Goal: Task Accomplishment & Management: Manage account settings

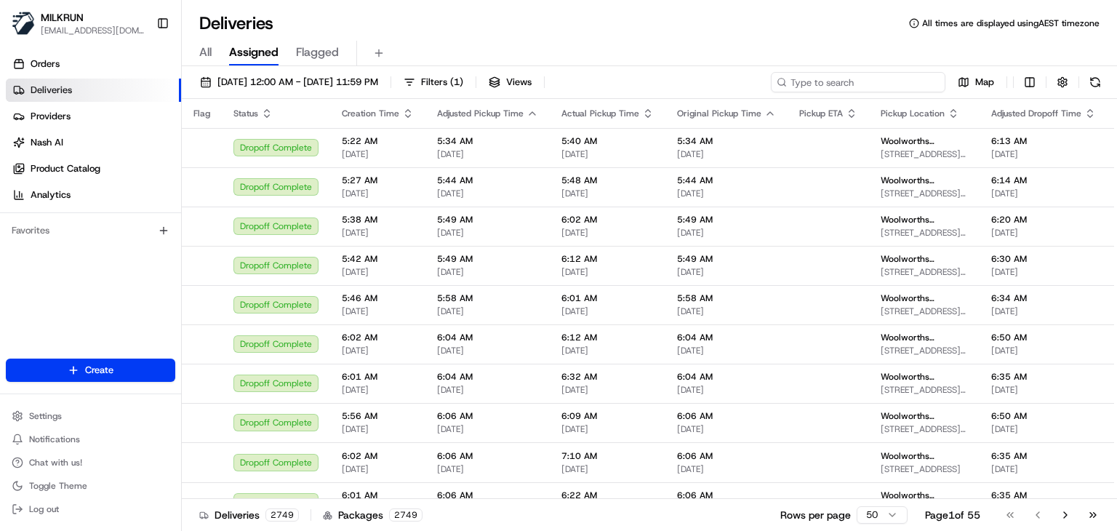
click at [906, 85] on input at bounding box center [858, 82] width 175 height 20
paste input "Loganholme"
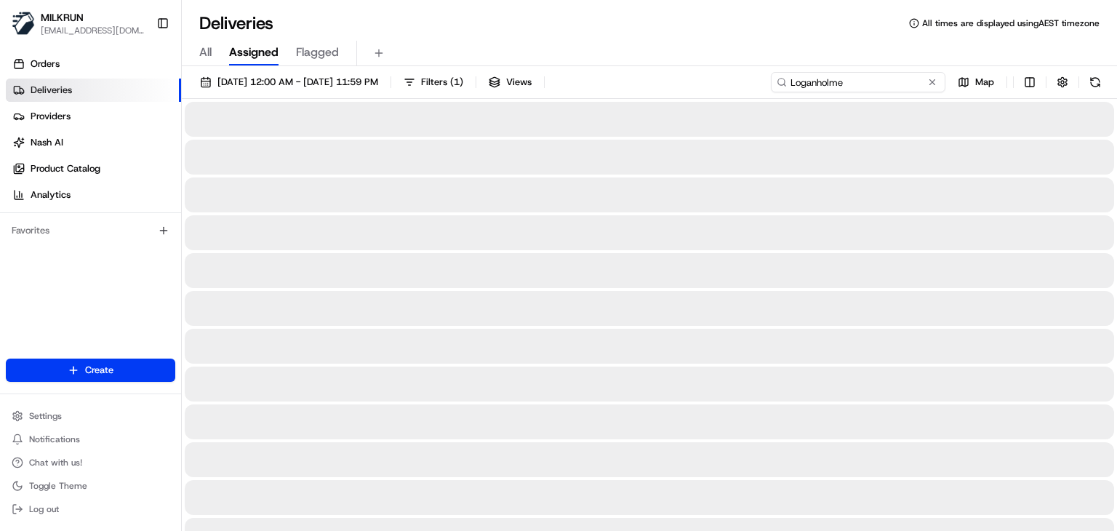
type input "Loganholme"
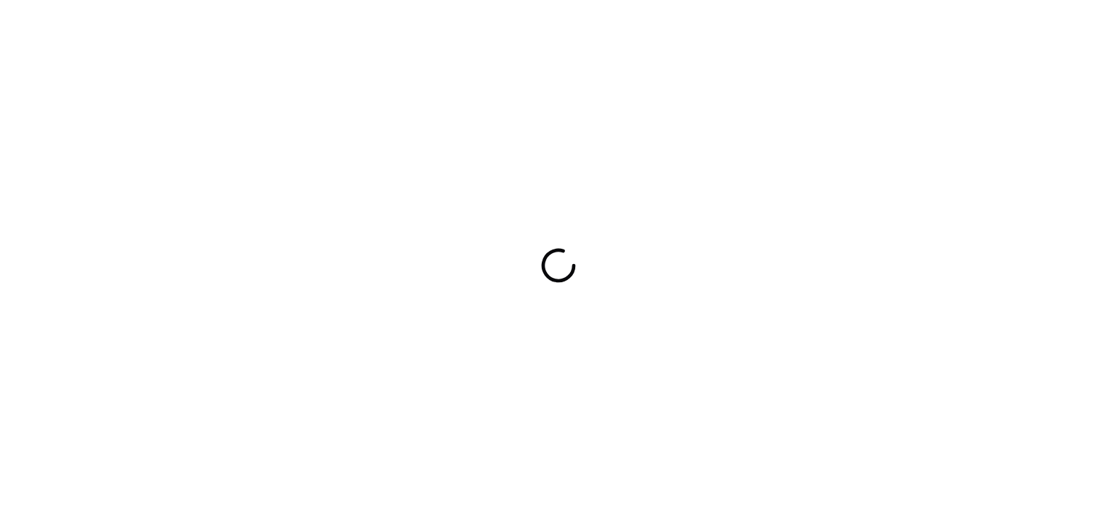
click at [584, 33] on div at bounding box center [558, 265] width 1117 height 531
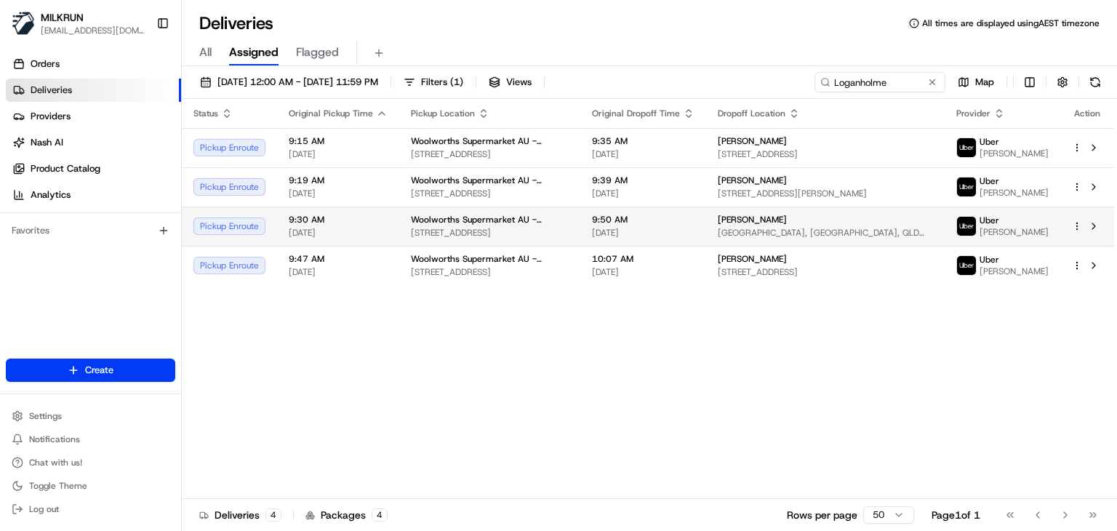
click at [1100, 235] on td at bounding box center [1087, 226] width 54 height 39
click at [1088, 220] on button at bounding box center [1093, 225] width 17 height 17
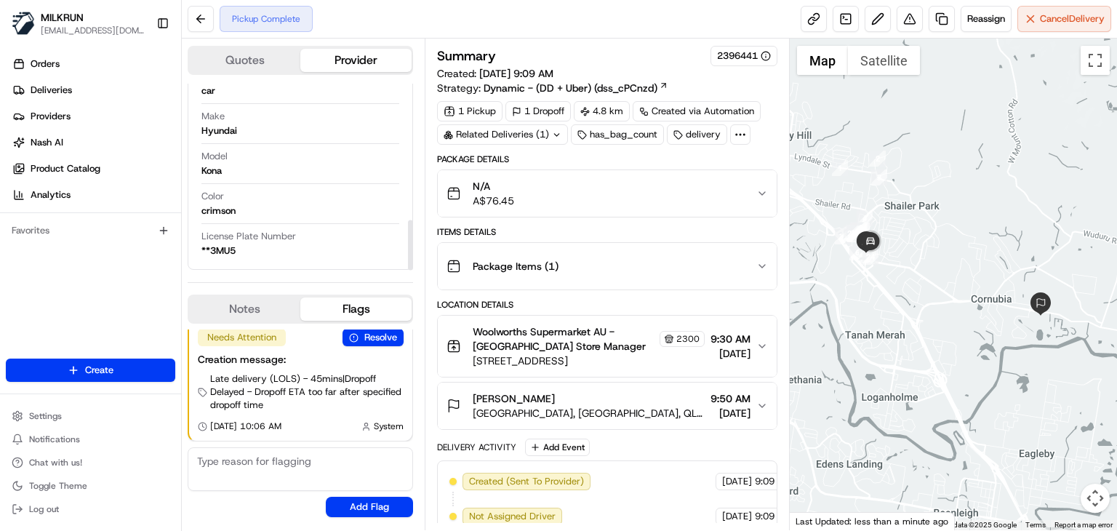
scroll to position [288, 0]
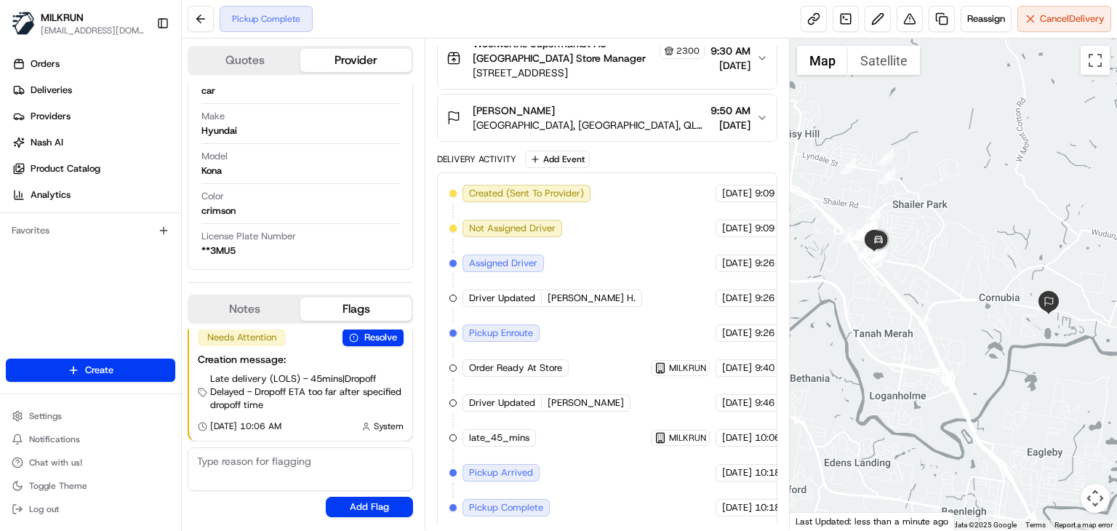
drag, startPoint x: 931, startPoint y: 359, endPoint x: 940, endPoint y: 356, distance: 9.2
click at [940, 356] on div at bounding box center [953, 285] width 327 height 492
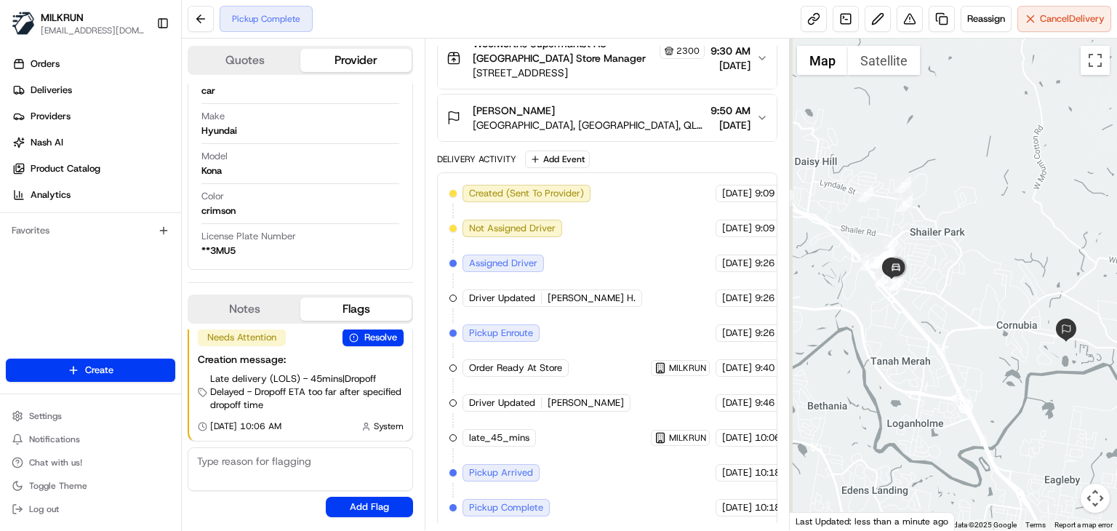
drag, startPoint x: 940, startPoint y: 356, endPoint x: 958, endPoint y: 379, distance: 29.5
click at [958, 379] on div at bounding box center [953, 285] width 327 height 492
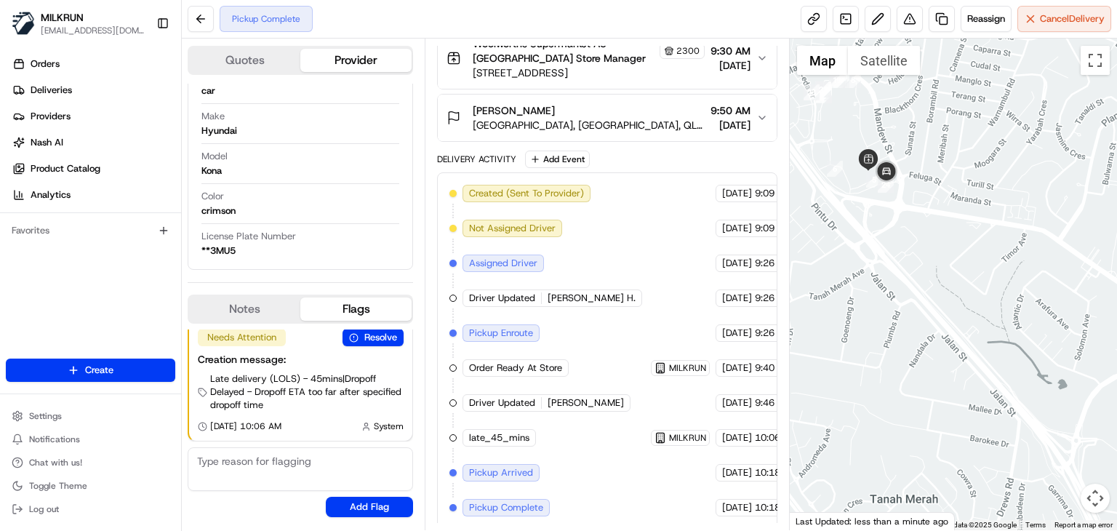
drag, startPoint x: 855, startPoint y: 299, endPoint x: 881, endPoint y: 346, distance: 54.0
click at [881, 346] on div at bounding box center [953, 285] width 327 height 492
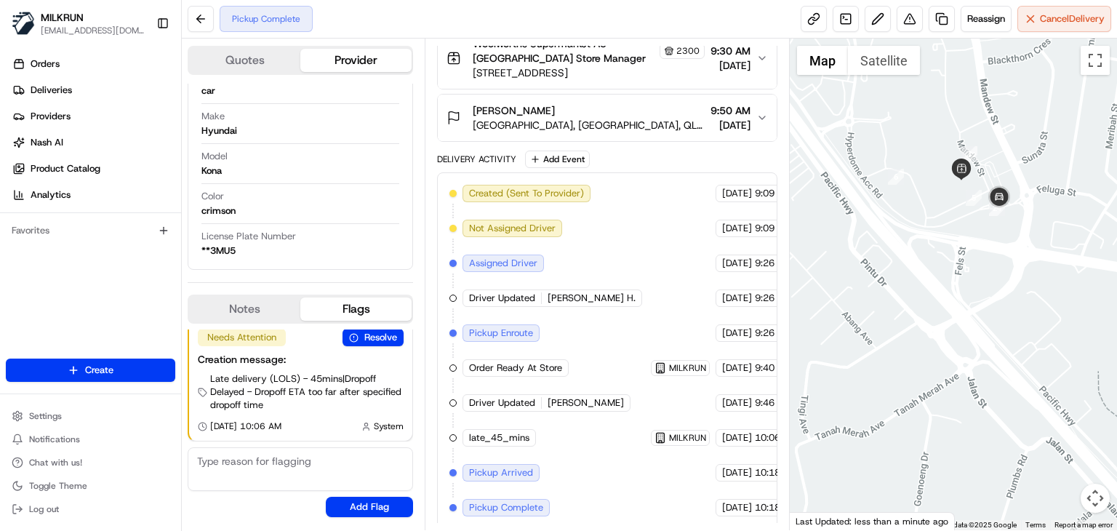
drag, startPoint x: 924, startPoint y: 343, endPoint x: 905, endPoint y: 360, distance: 26.3
click at [905, 360] on div at bounding box center [953, 285] width 327 height 492
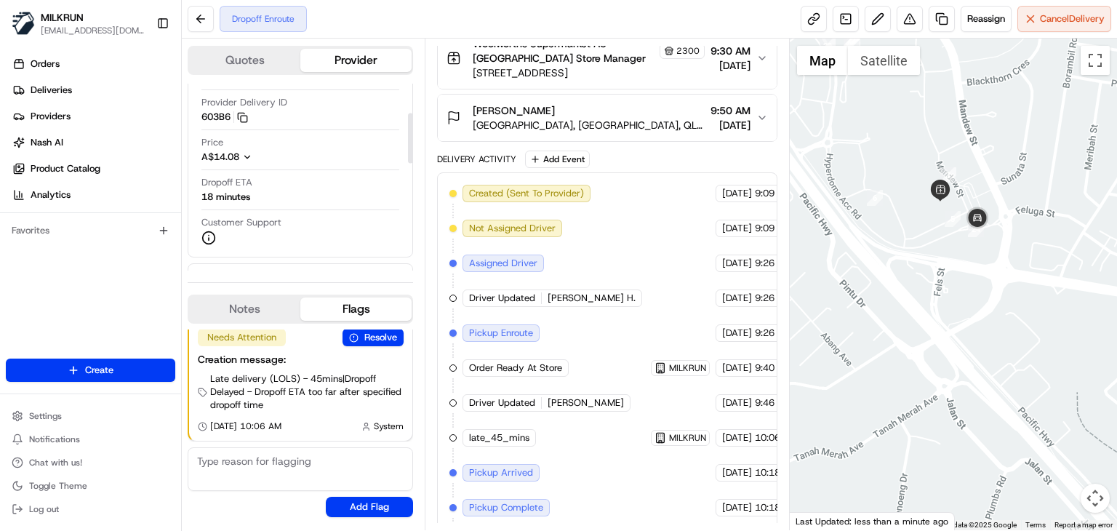
scroll to position [109, 0]
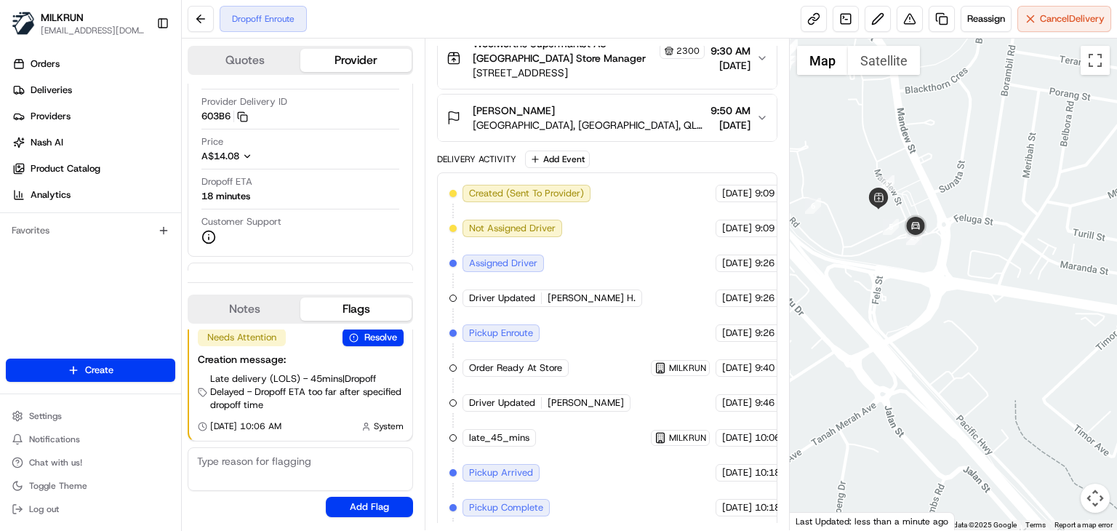
drag, startPoint x: 1072, startPoint y: 326, endPoint x: 1001, endPoint y: 334, distance: 71.7
click at [1001, 334] on div at bounding box center [953, 285] width 327 height 492
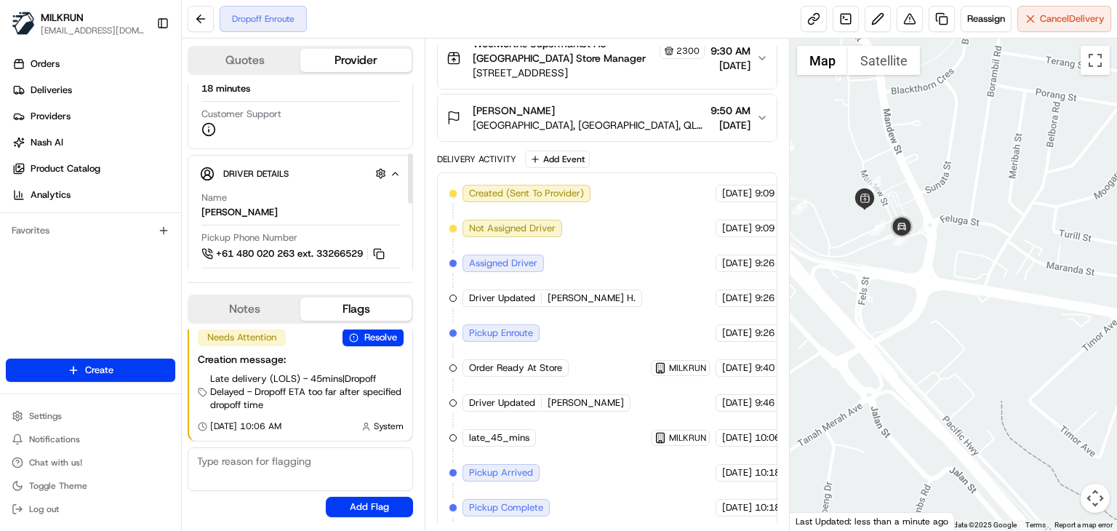
scroll to position [257, 0]
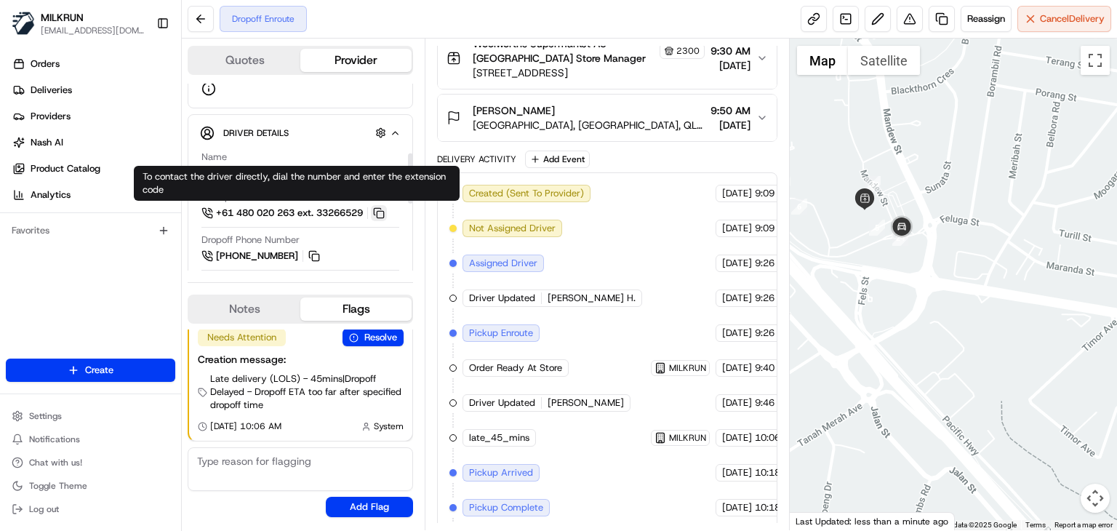
click at [384, 210] on button at bounding box center [379, 213] width 16 height 16
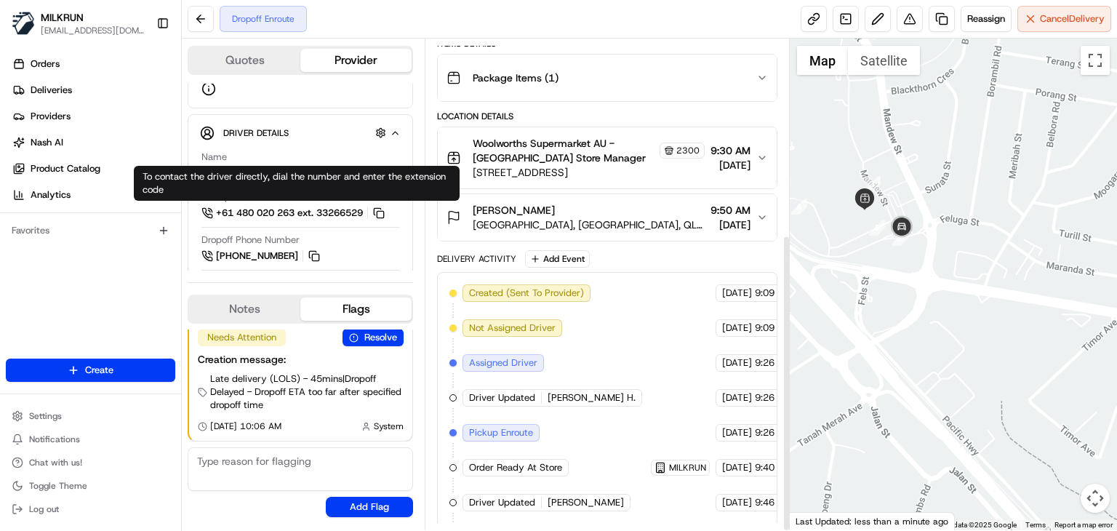
scroll to position [323, 0]
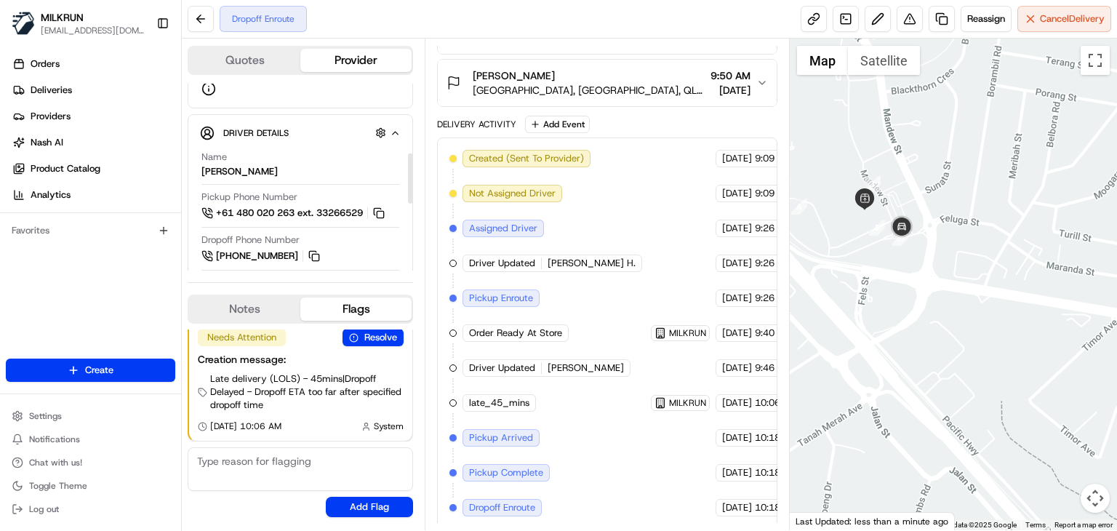
click at [459, 18] on div "Dropoff Enroute Reassign Cancel Delivery" at bounding box center [649, 19] width 935 height 39
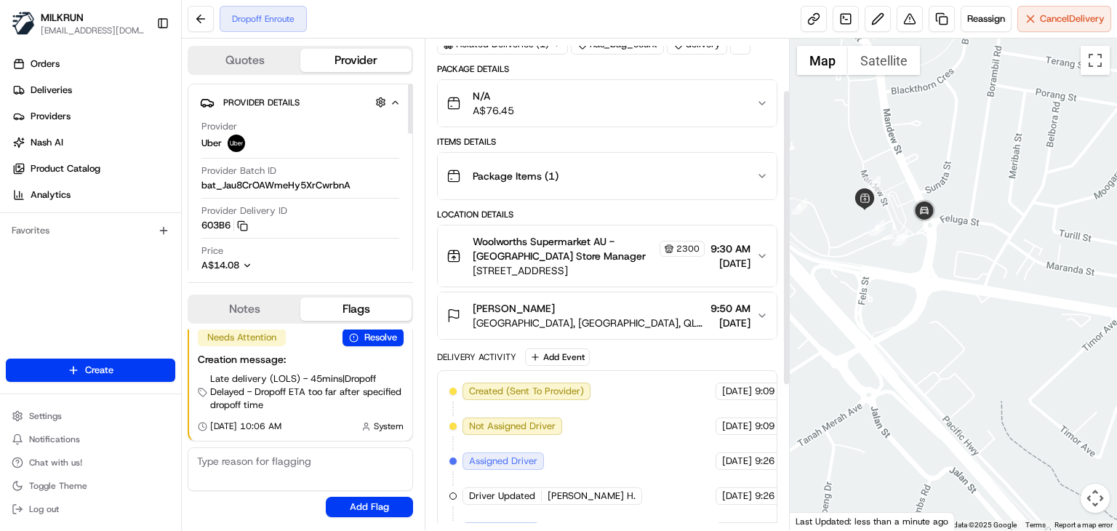
scroll to position [84, 0]
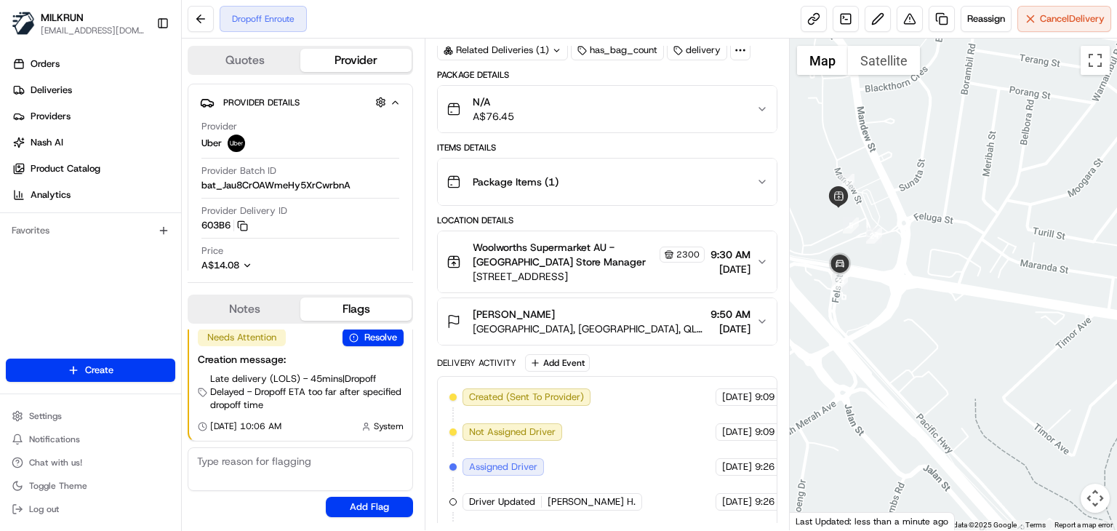
drag, startPoint x: 948, startPoint y: 345, endPoint x: 916, endPoint y: 343, distance: 31.3
click at [916, 343] on div at bounding box center [953, 285] width 327 height 492
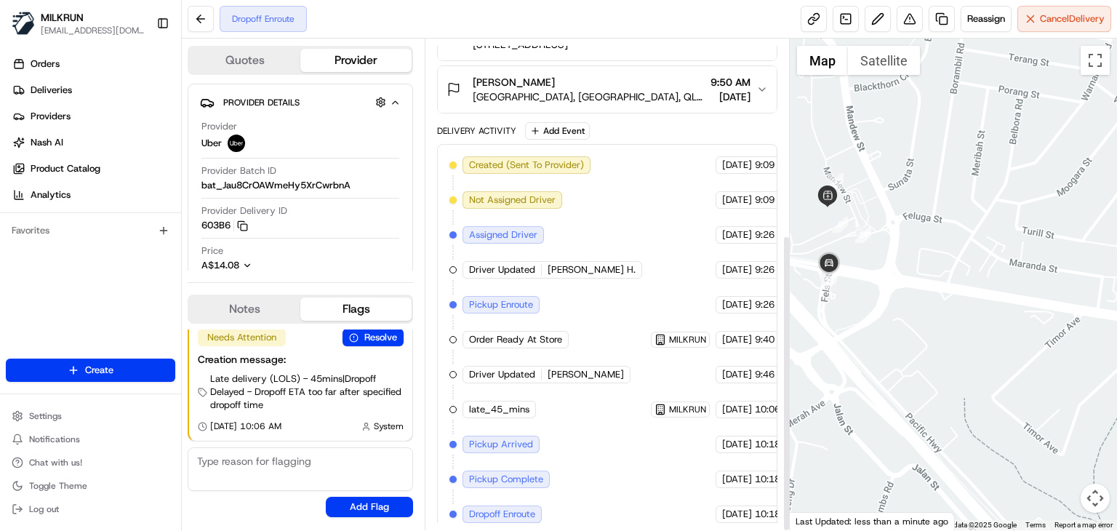
scroll to position [323, 0]
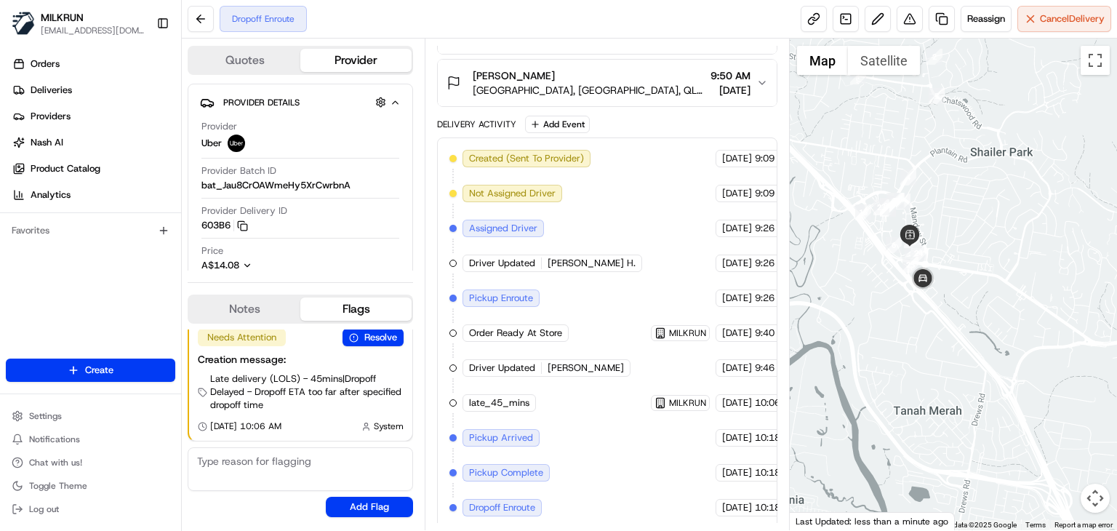
drag, startPoint x: 981, startPoint y: 318, endPoint x: 906, endPoint y: 269, distance: 89.4
click at [906, 269] on div at bounding box center [953, 285] width 327 height 492
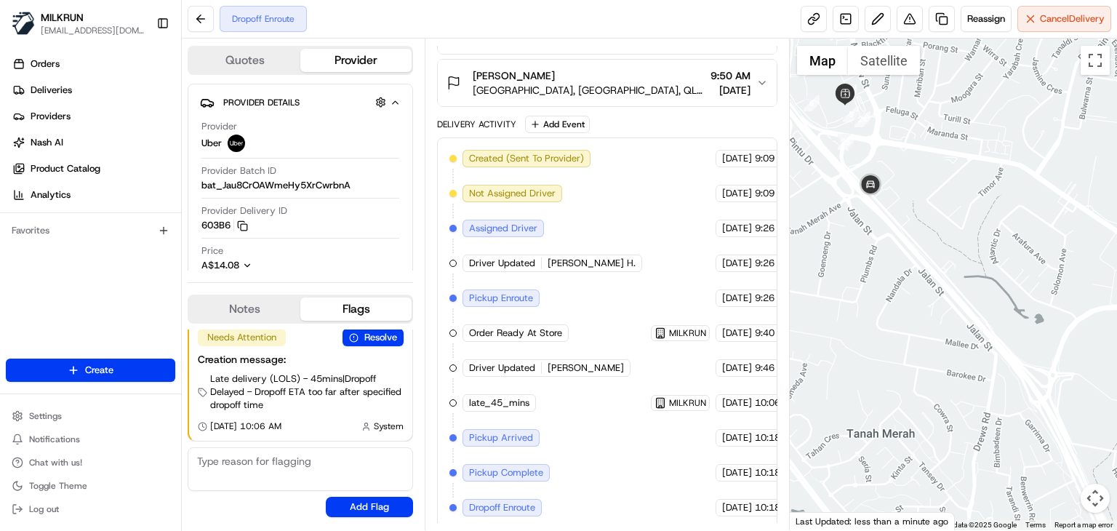
drag, startPoint x: 822, startPoint y: 257, endPoint x: 850, endPoint y: 292, distance: 45.0
click at [850, 292] on div at bounding box center [953, 285] width 327 height 492
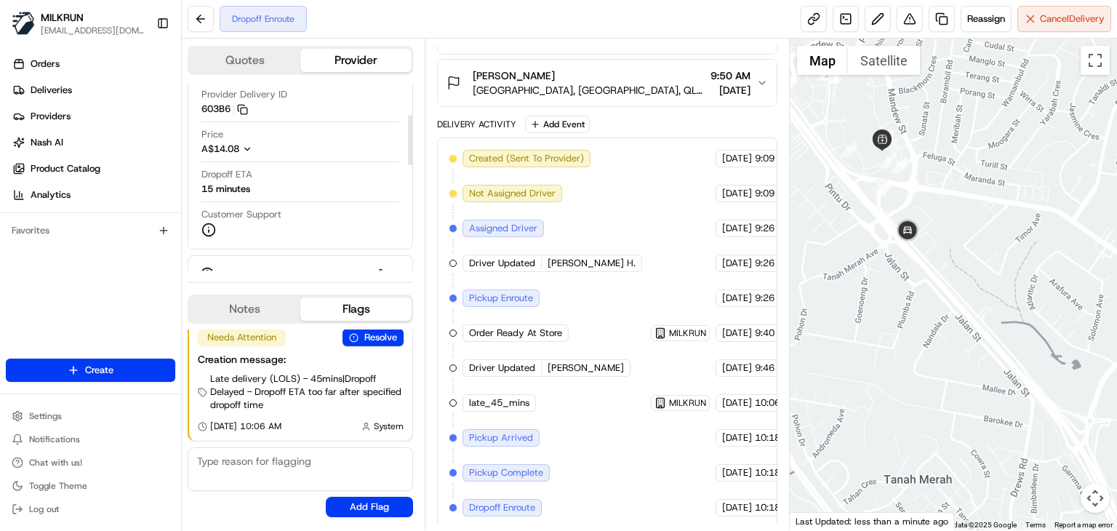
scroll to position [116, 0]
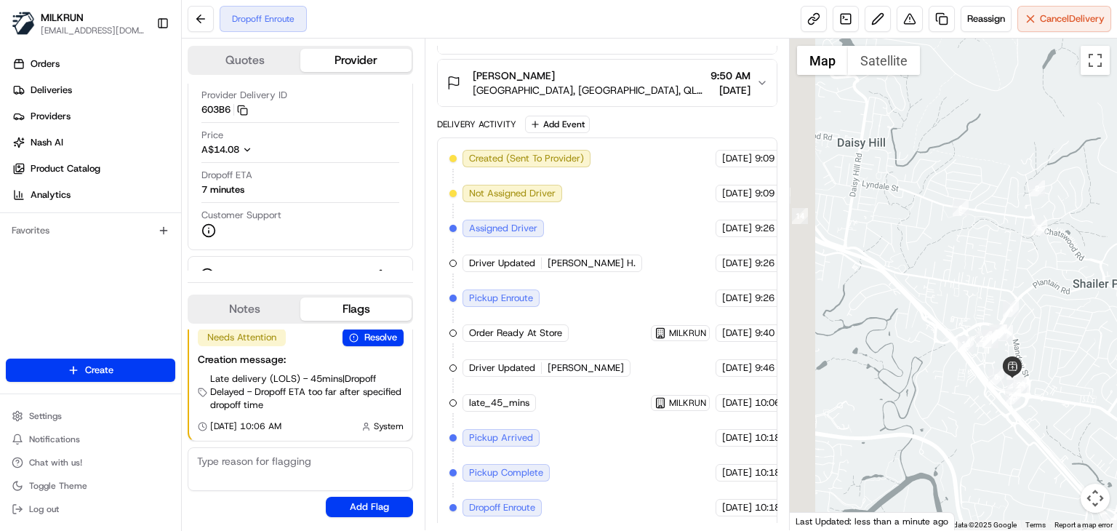
drag, startPoint x: 899, startPoint y: 303, endPoint x: 1013, endPoint y: 449, distance: 185.5
click at [1013, 449] on div at bounding box center [953, 285] width 327 height 492
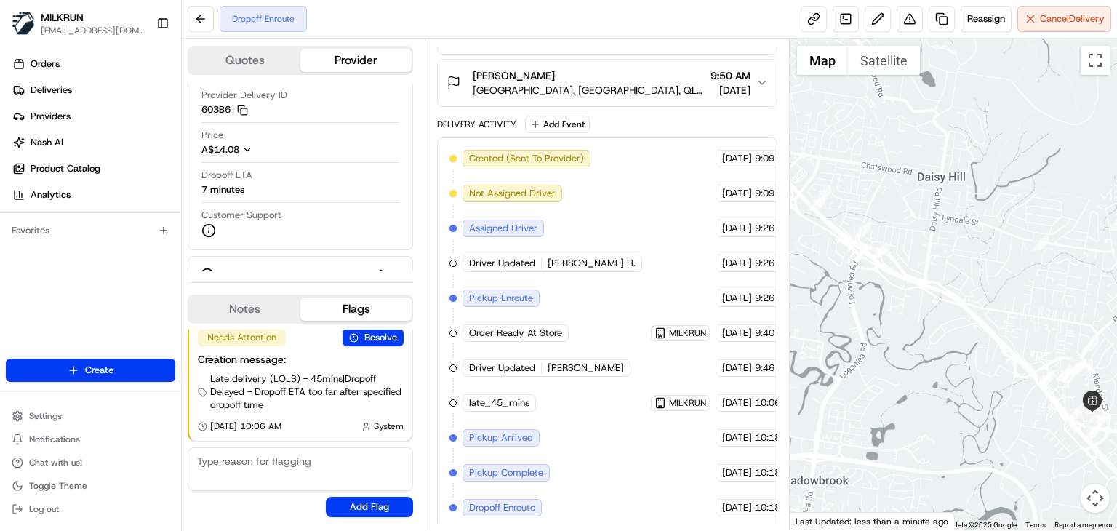
drag, startPoint x: 881, startPoint y: 358, endPoint x: 992, endPoint y: 385, distance: 113.9
click at [992, 385] on div at bounding box center [953, 285] width 327 height 492
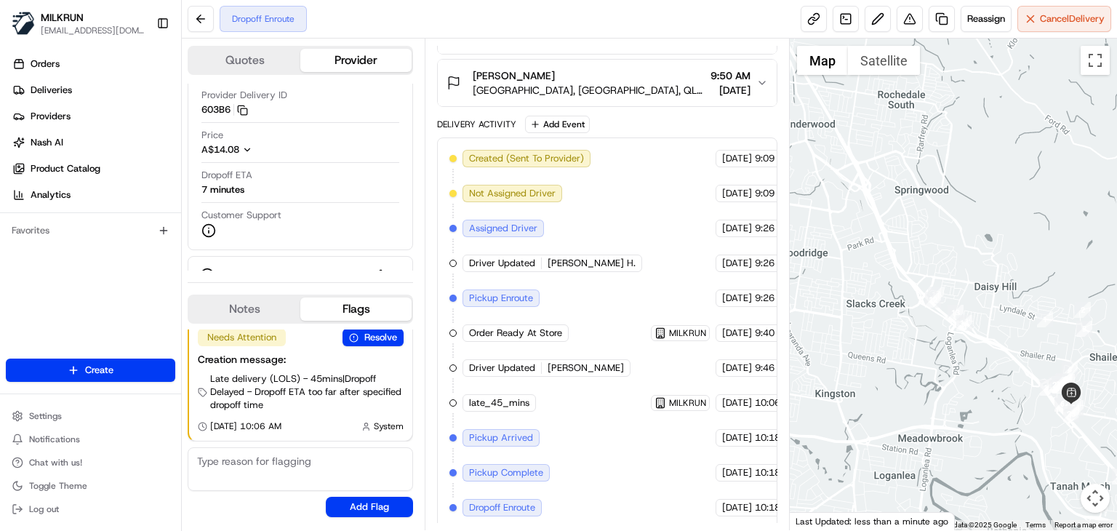
drag, startPoint x: 992, startPoint y: 385, endPoint x: 959, endPoint y: 384, distance: 32.8
click at [959, 384] on div at bounding box center [953, 285] width 327 height 492
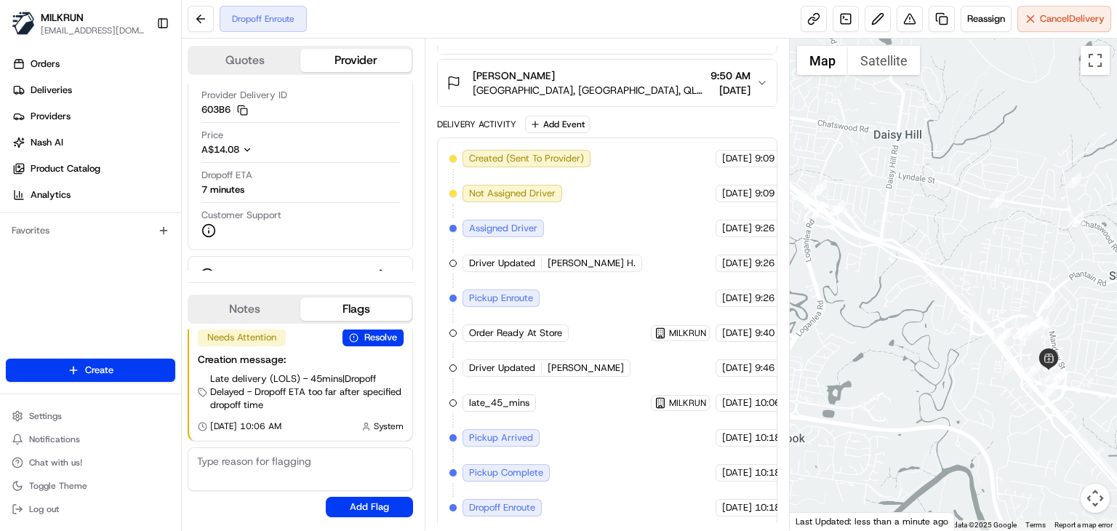
drag, startPoint x: 959, startPoint y: 384, endPoint x: 828, endPoint y: 282, distance: 166.4
click at [828, 282] on div at bounding box center [953, 285] width 327 height 492
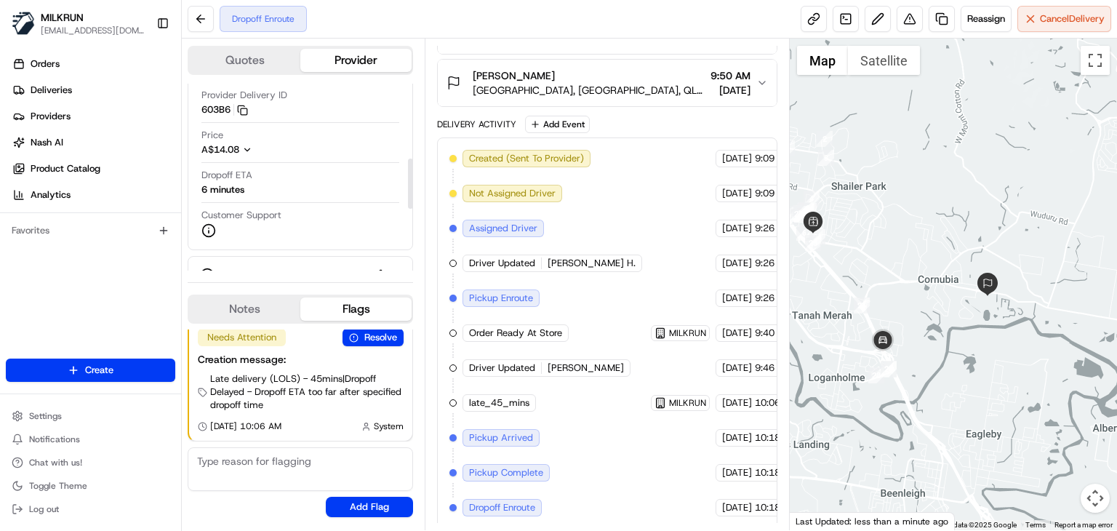
scroll to position [281, 0]
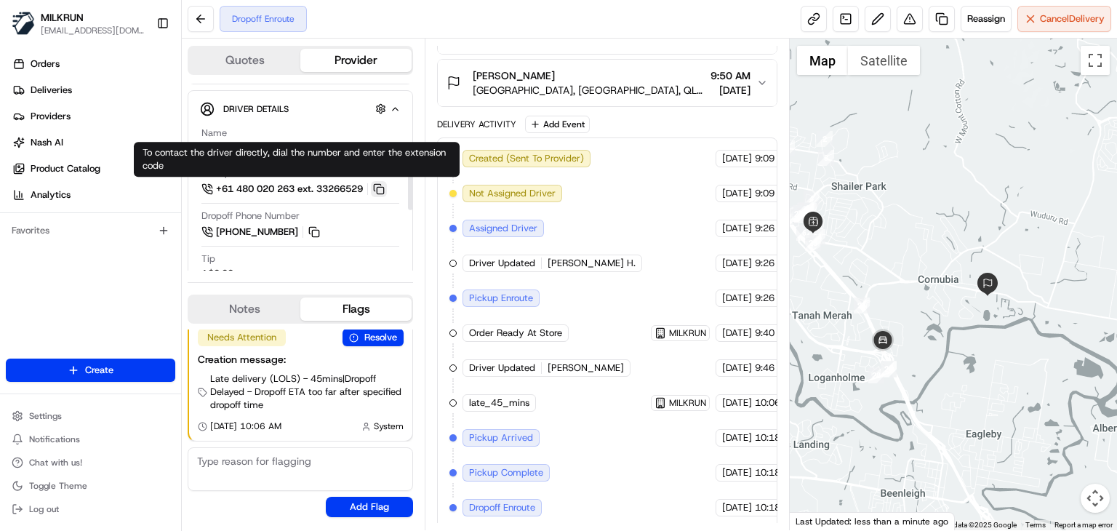
click at [378, 189] on button at bounding box center [379, 189] width 16 height 16
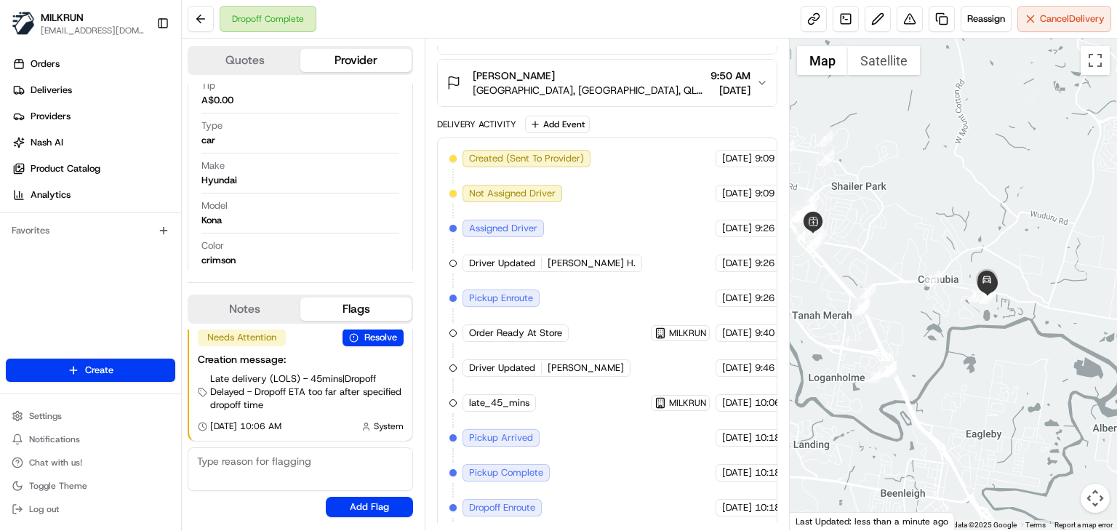
scroll to position [393, 0]
